Goal: Navigation & Orientation: Find specific page/section

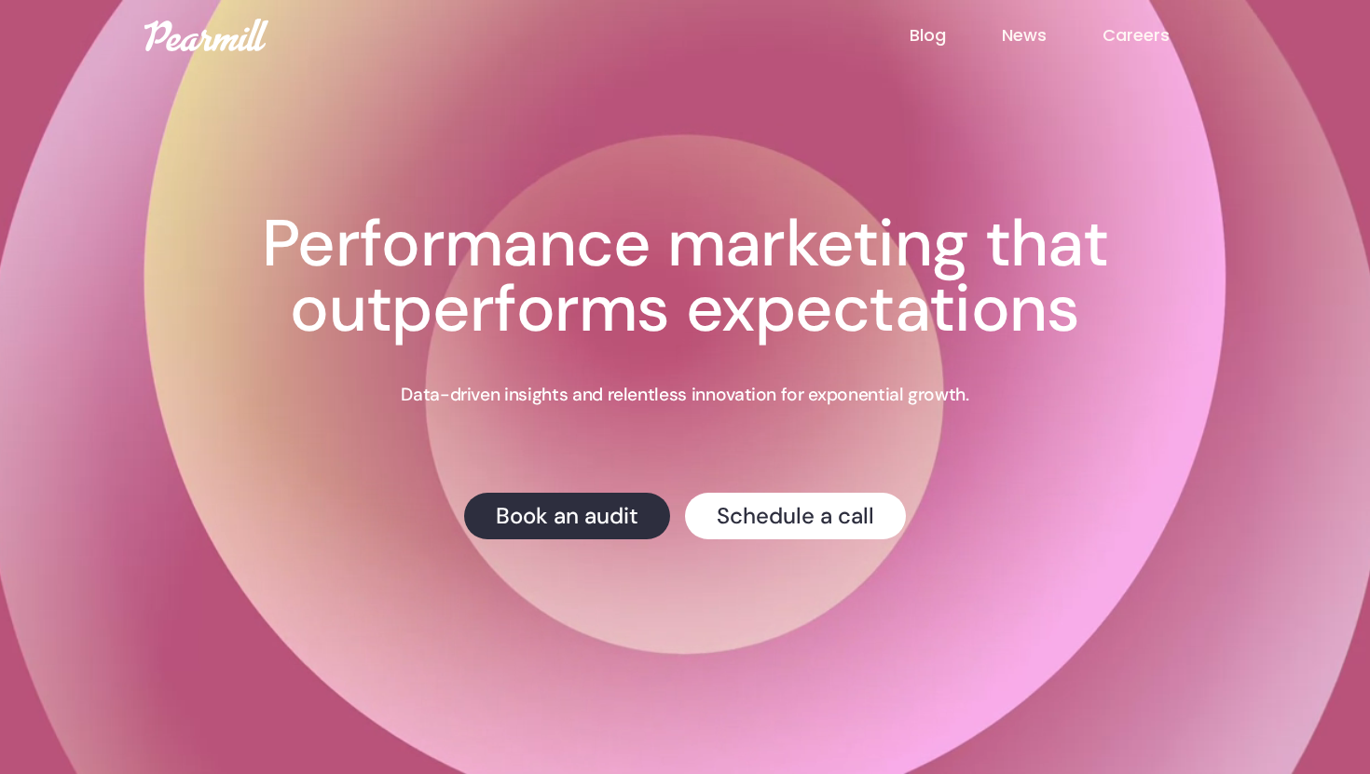
click at [1146, 37] on link "Careers" at bounding box center [1163, 35] width 123 height 24
